Goal: Navigation & Orientation: Go to known website

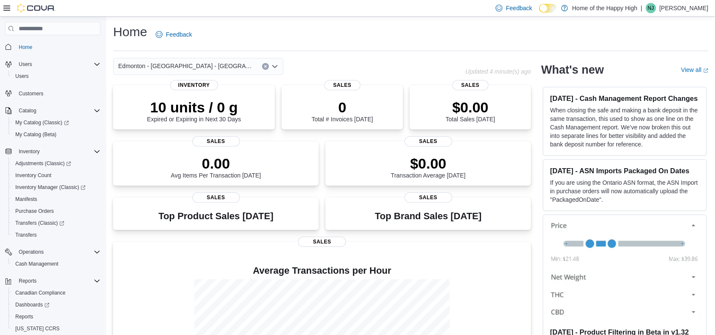
click at [507, 49] on div "Home Feedback" at bounding box center [410, 37] width 595 height 28
